Goal: Transaction & Acquisition: Purchase product/service

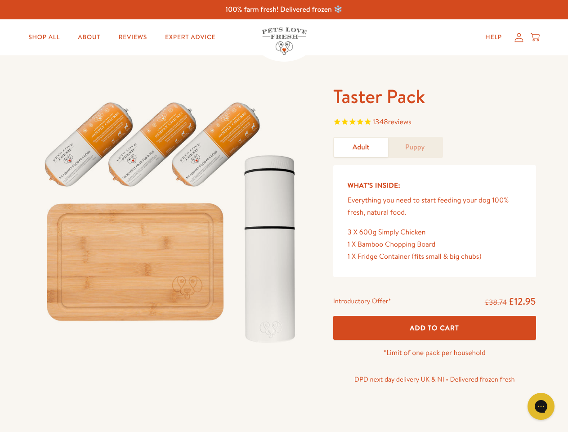
click at [284, 216] on img at bounding box center [171, 218] width 279 height 268
click at [434, 123] on span "1348 reviews" at bounding box center [434, 122] width 203 height 13
click at [434, 327] on span "Add To Cart" at bounding box center [434, 327] width 49 height 9
click at [541, 406] on icon "Open gorgias live chat" at bounding box center [540, 405] width 9 height 9
